Goal: Find specific page/section

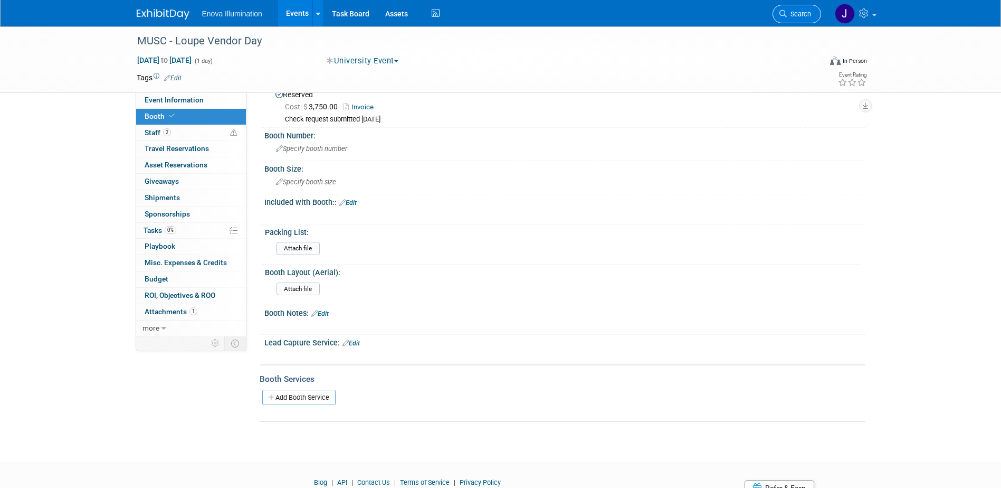
click at [787, 12] on span "Search" at bounding box center [799, 14] width 24 height 8
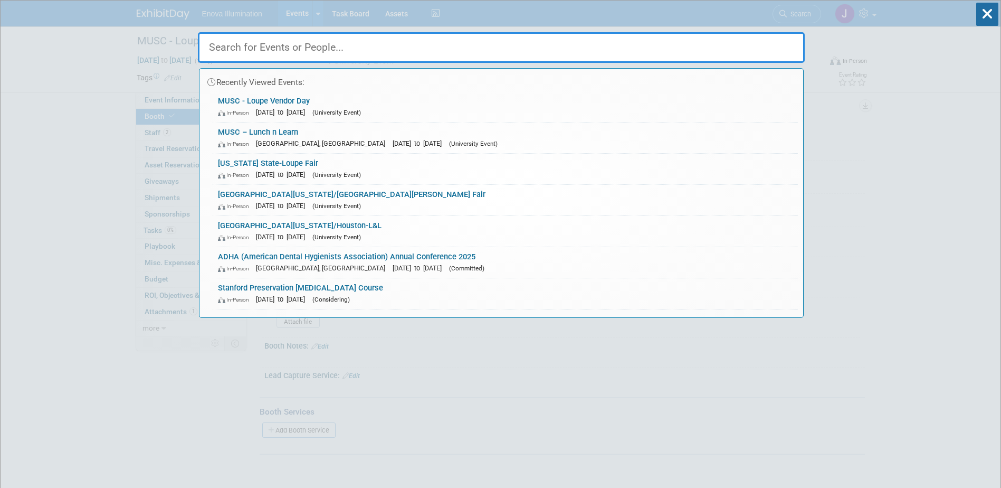
click at [726, 35] on input "text" at bounding box center [501, 47] width 607 height 31
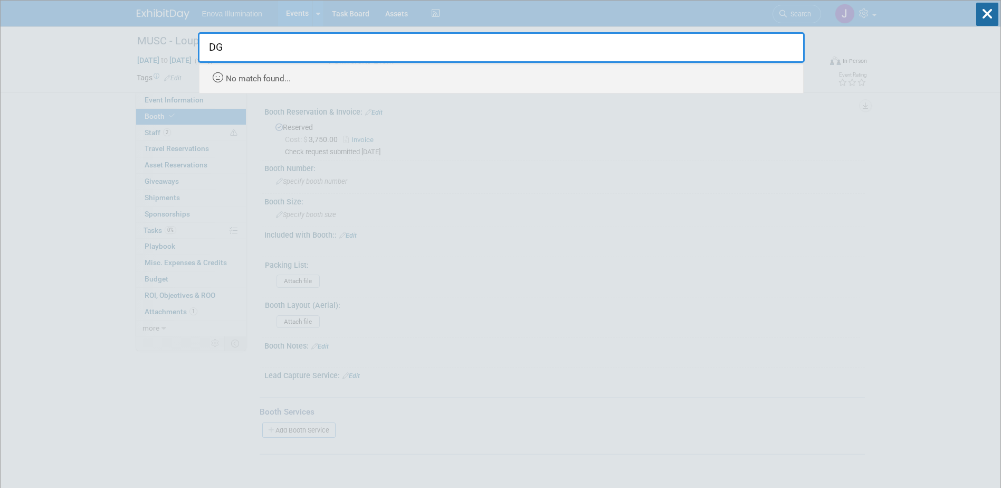
type input "D"
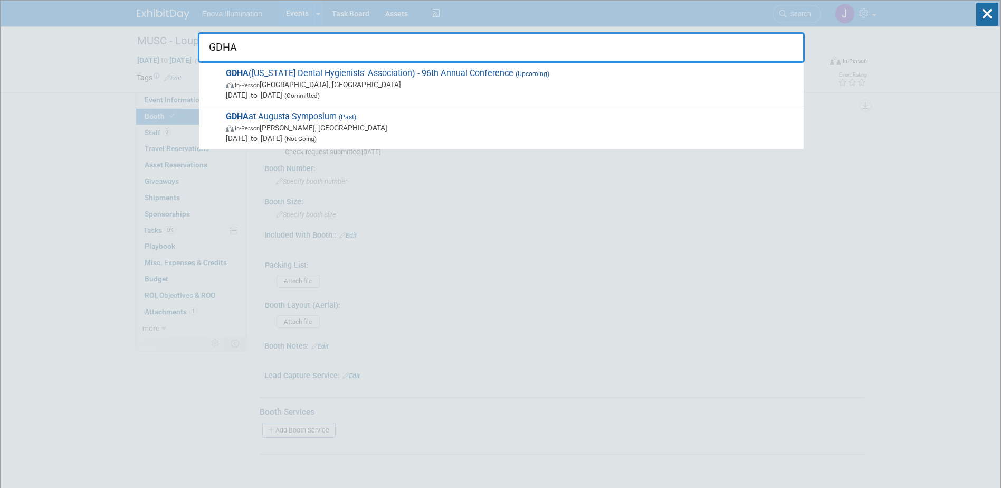
type input "GDHA"
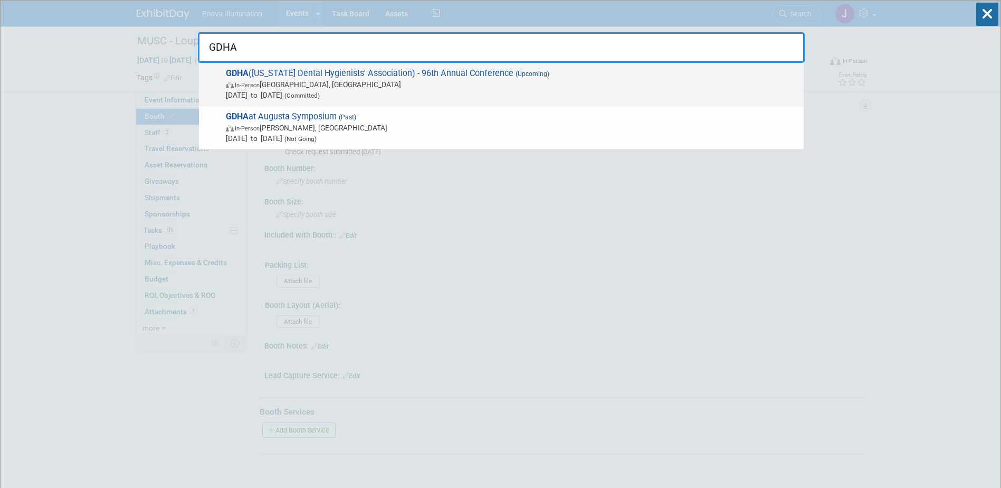
click at [309, 75] on span "GDHA ([US_STATE] Dental Hygienists' Association) - 96th Annual Conference (Upco…" at bounding box center [511, 84] width 576 height 32
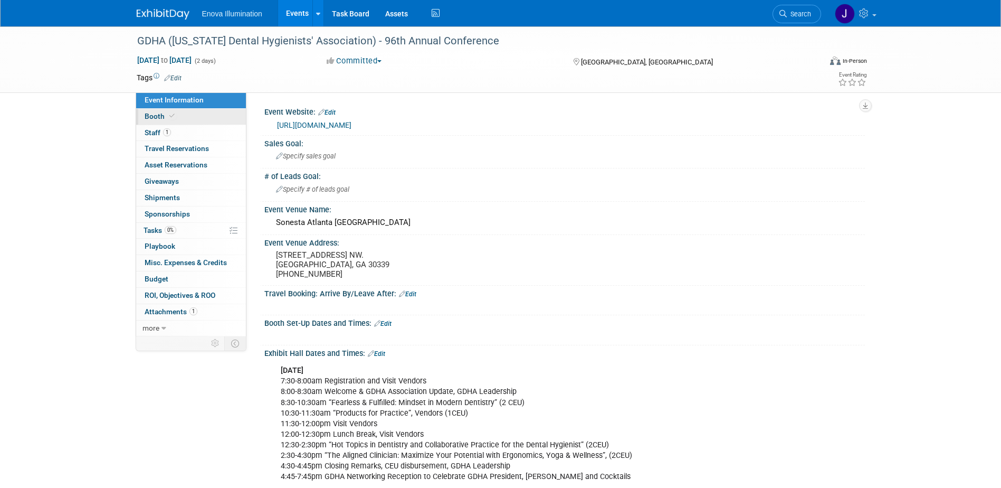
click at [189, 118] on link "Booth" at bounding box center [191, 117] width 110 height 16
